Goal: Find specific page/section: Find specific page/section

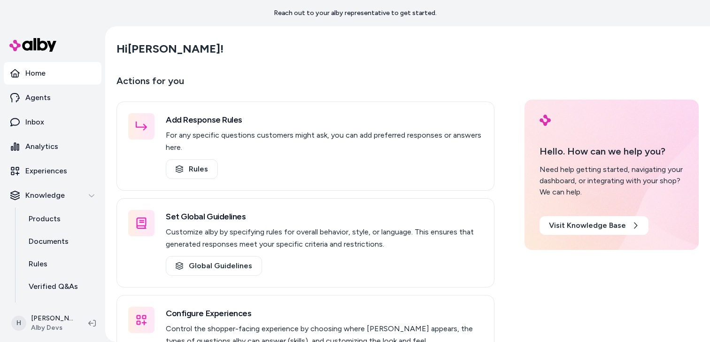
click at [356, 76] on p "Actions for you" at bounding box center [306, 84] width 378 height 23
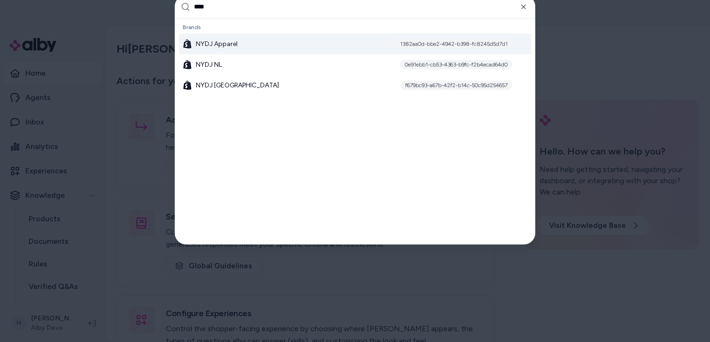
type input "****"
click at [256, 42] on div "NYDJ Apparel 1382aa0d-bbe2-4942-b398-fc8245d5d7d1" at bounding box center [355, 43] width 352 height 21
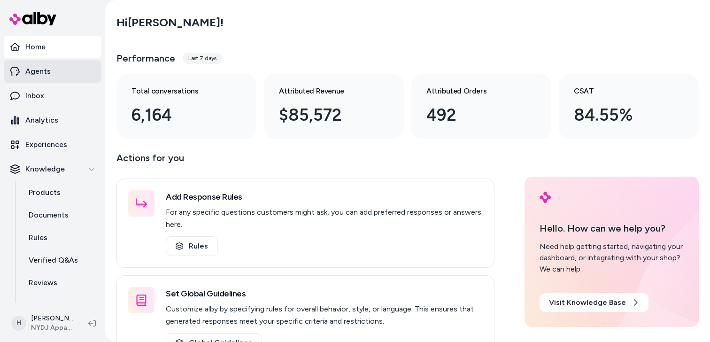
click at [55, 66] on link "Agents" at bounding box center [53, 71] width 98 height 23
click at [56, 73] on link "Agents" at bounding box center [53, 71] width 98 height 23
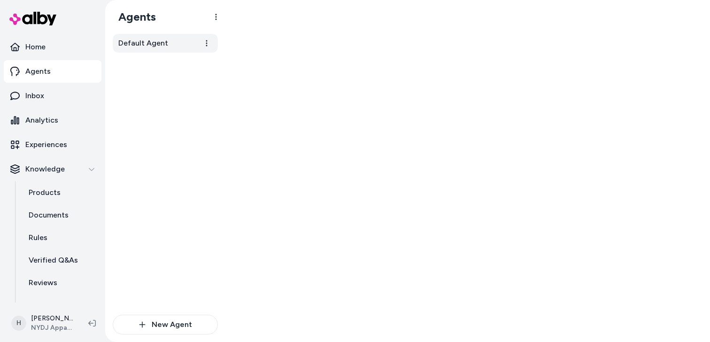
click at [158, 46] on span "Default Agent" at bounding box center [143, 43] width 50 height 11
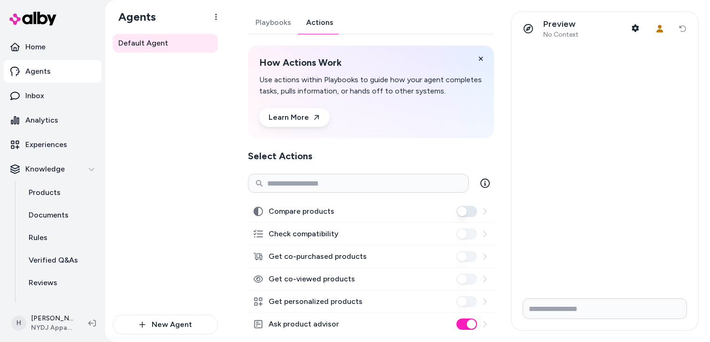
click at [329, 25] on link "Actions" at bounding box center [320, 22] width 42 height 23
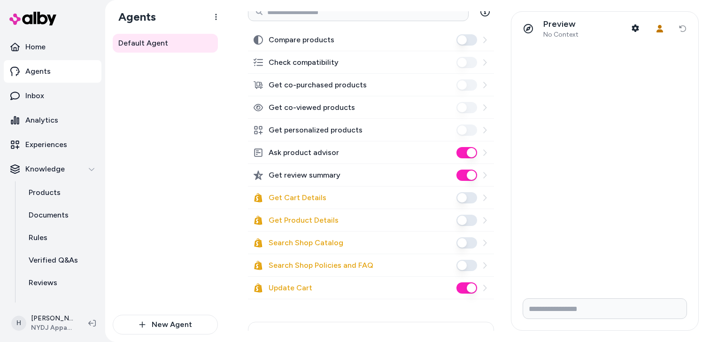
scroll to position [170, 0]
